Goal: Information Seeking & Learning: Learn about a topic

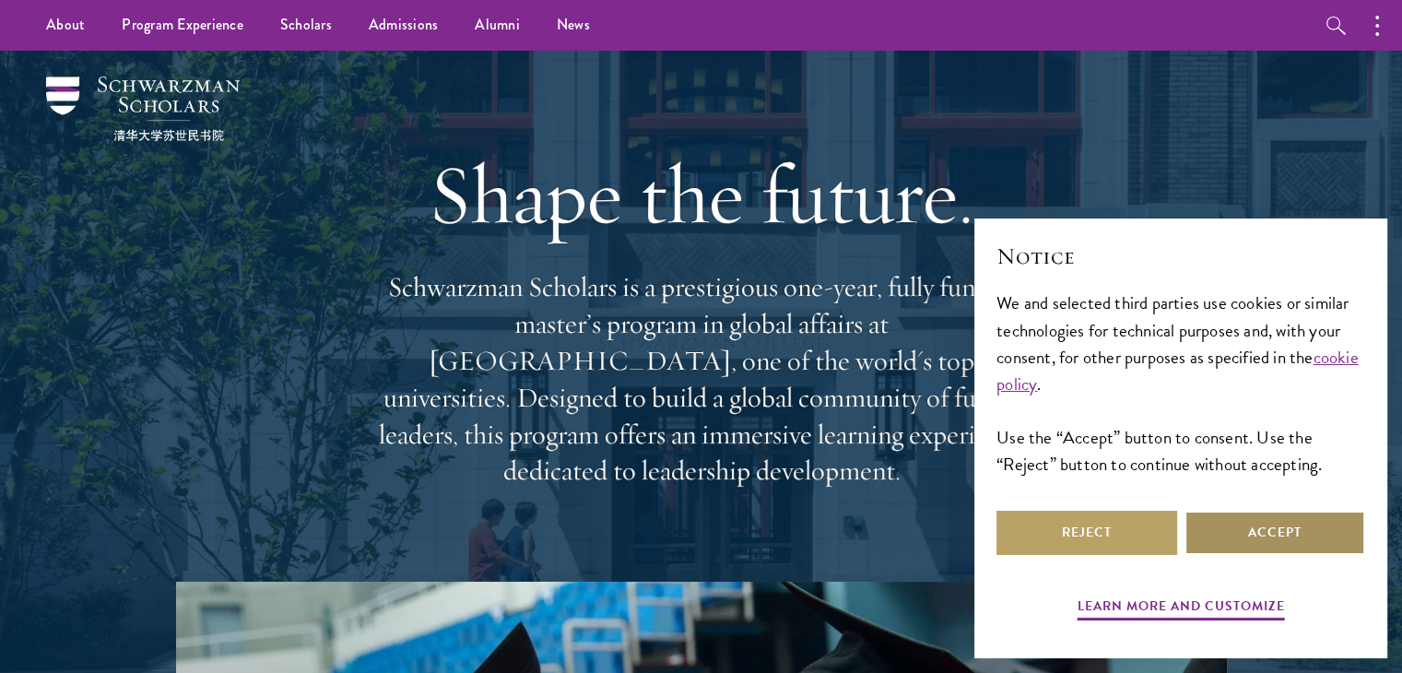
click at [1261, 535] on button "Accept" at bounding box center [1274, 533] width 181 height 44
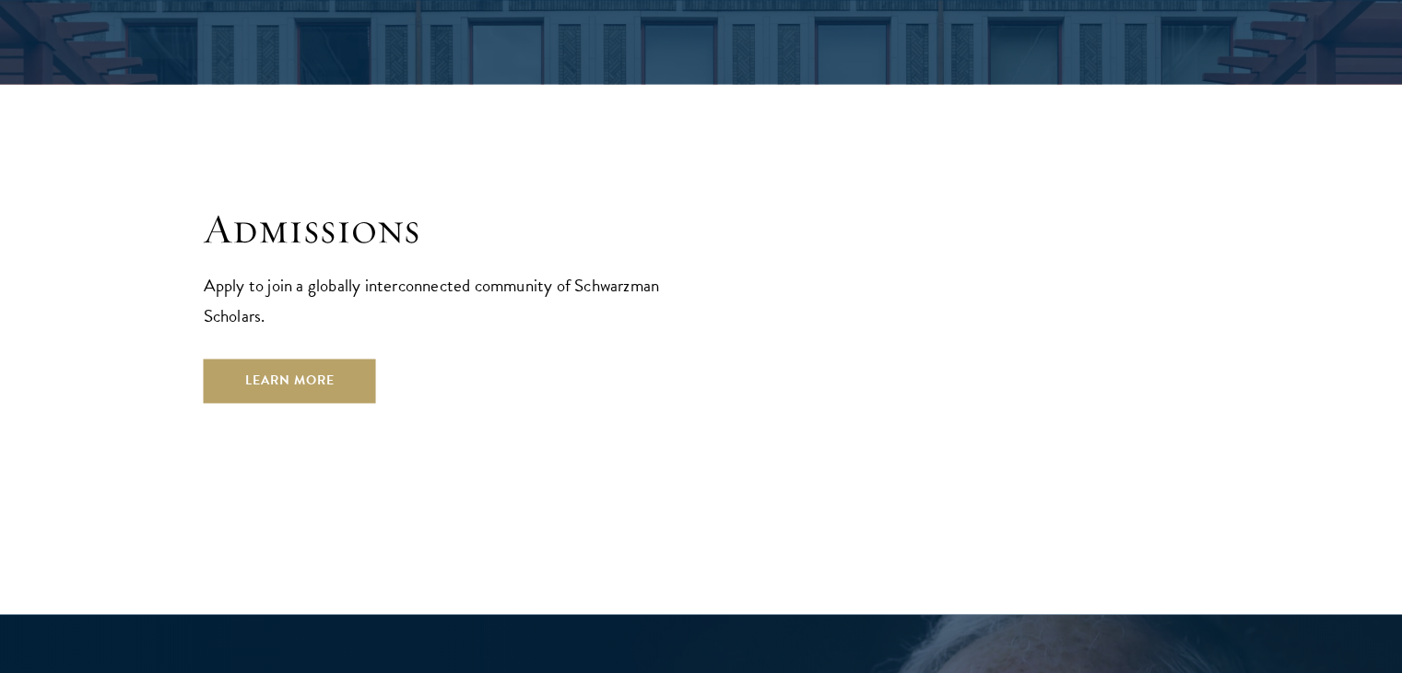
scroll to position [2993, 0]
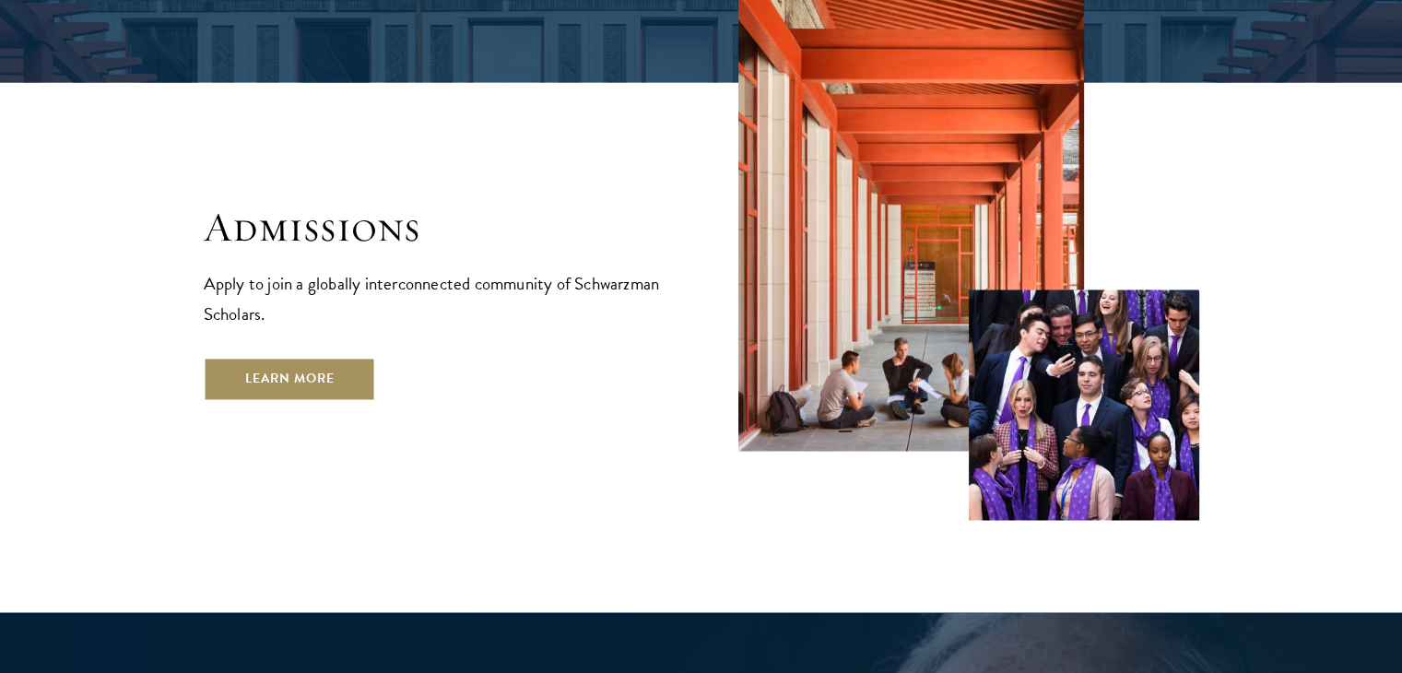
click at [279, 357] on link "Learn More" at bounding box center [290, 379] width 172 height 44
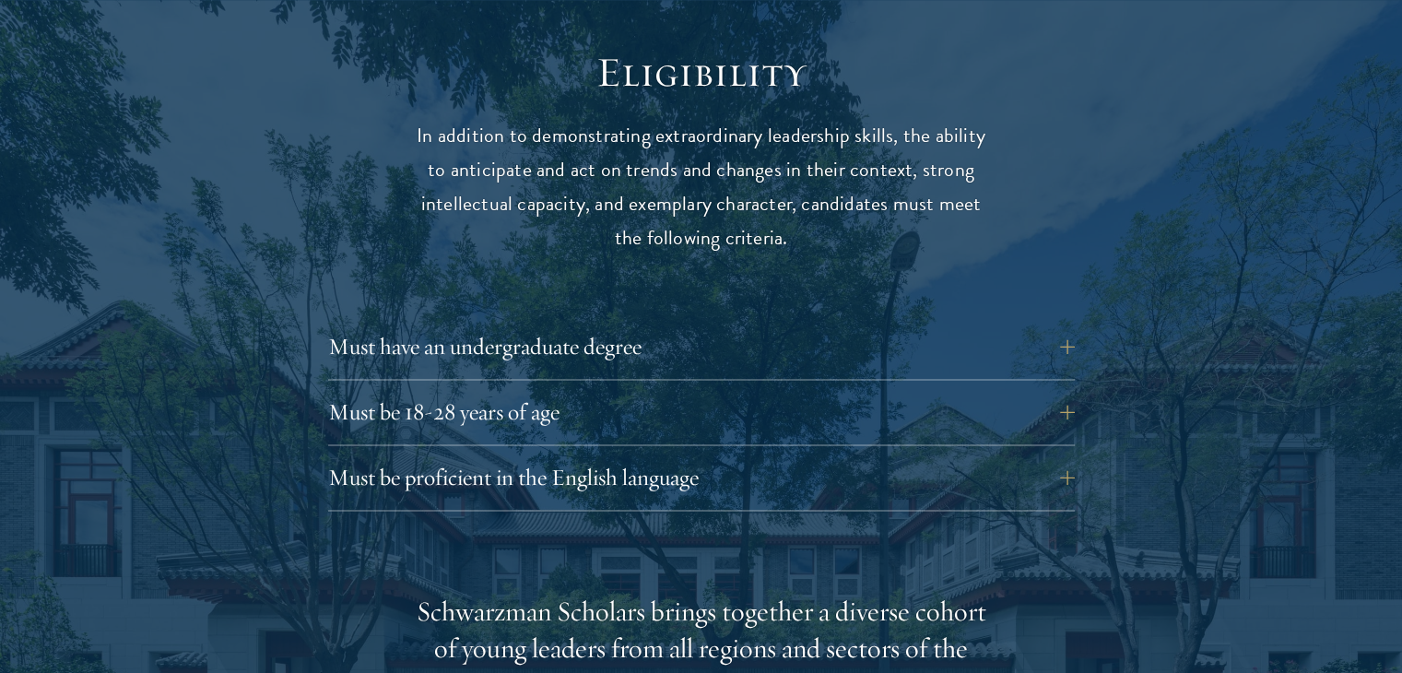
scroll to position [2418, 0]
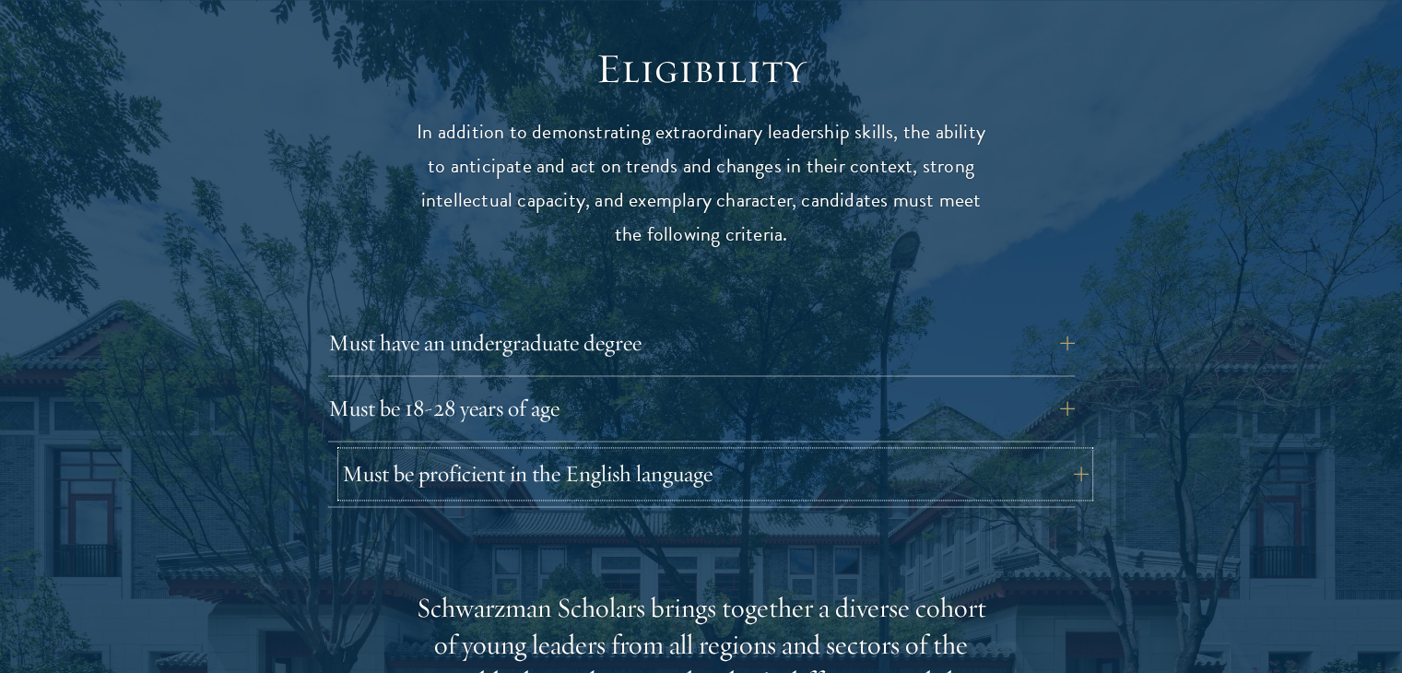
click at [479, 483] on button "Must be proficient in the English language" at bounding box center [715, 474] width 746 height 44
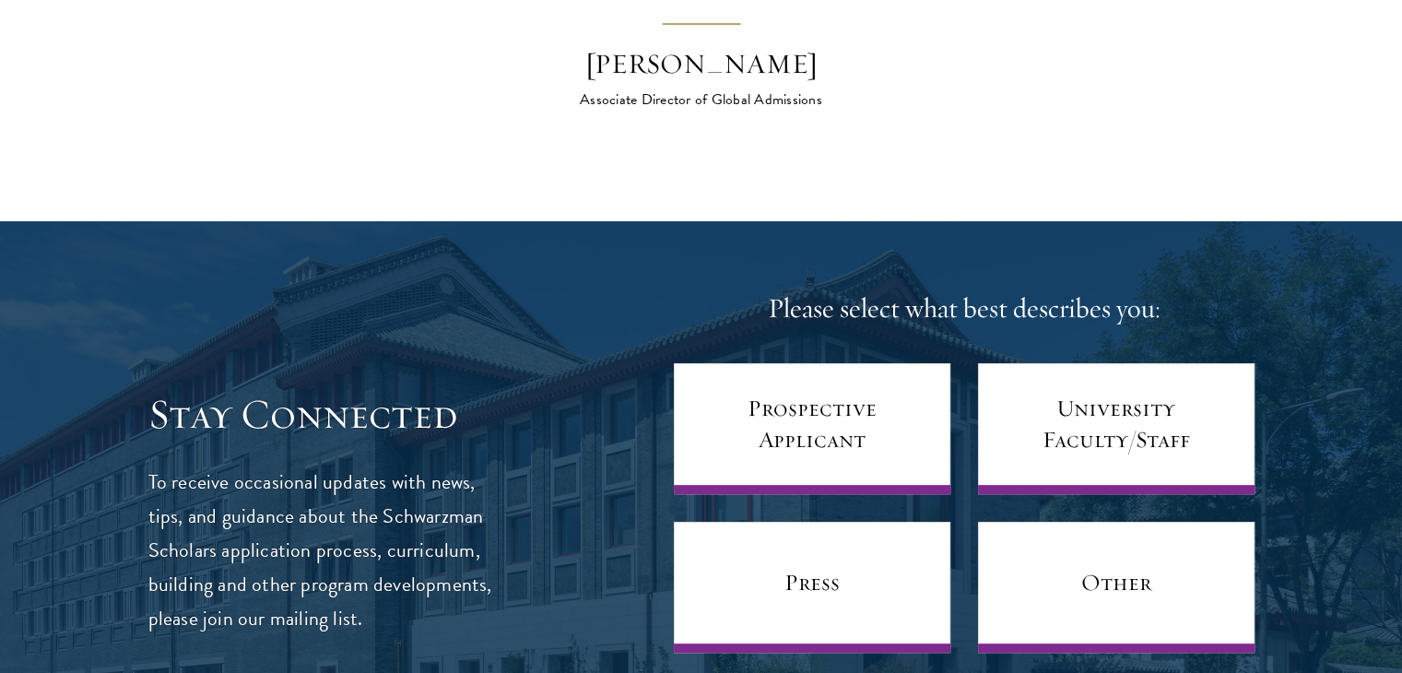
scroll to position [7541, 0]
